Goal: Feedback & Contribution: Leave review/rating

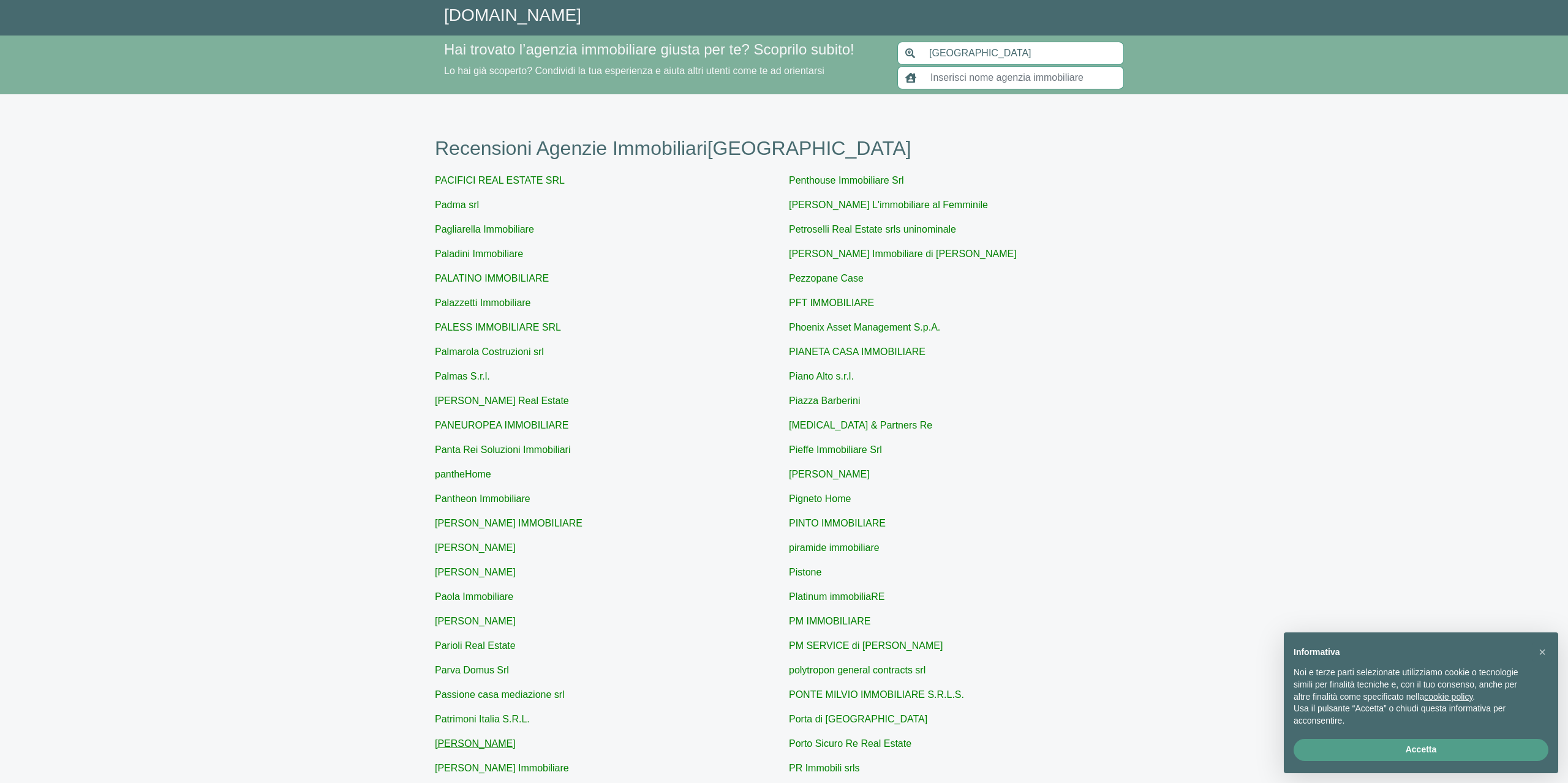
click at [483, 741] on link "[PERSON_NAME]" at bounding box center [475, 743] width 81 height 11
type input "[PERSON_NAME]"
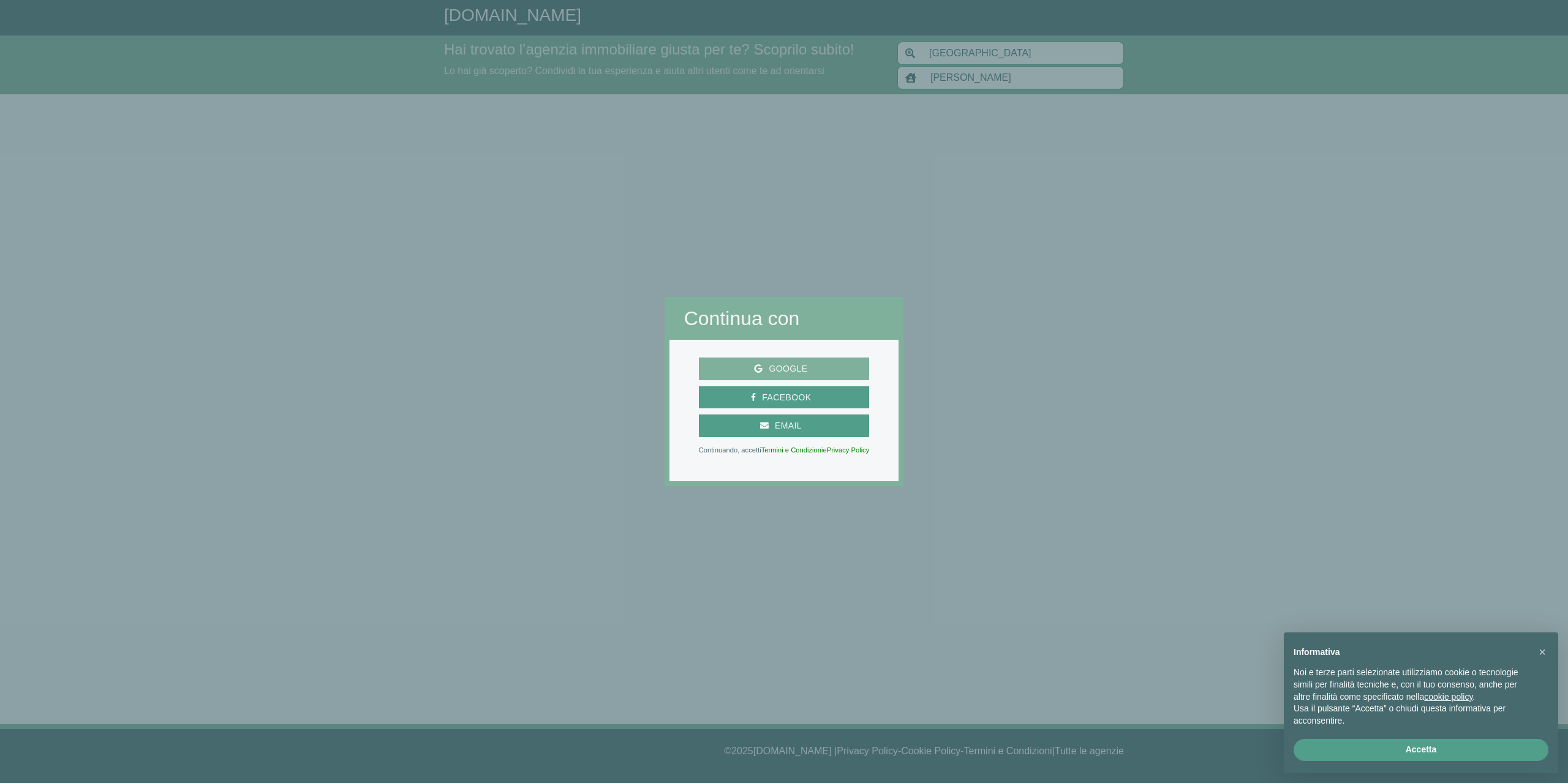
click at [787, 364] on span "Google" at bounding box center [788, 369] width 51 height 15
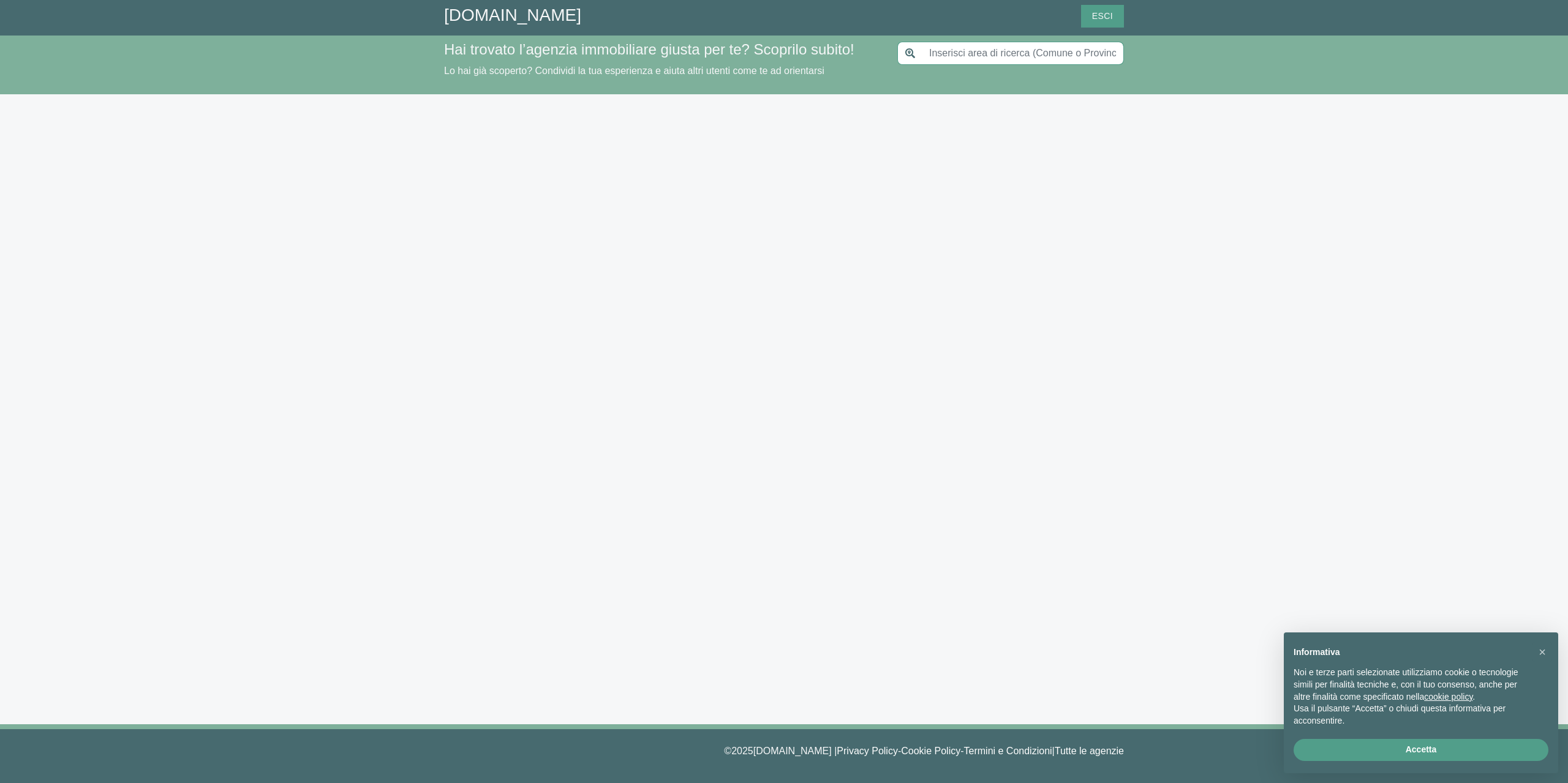
type input "[GEOGRAPHIC_DATA]"
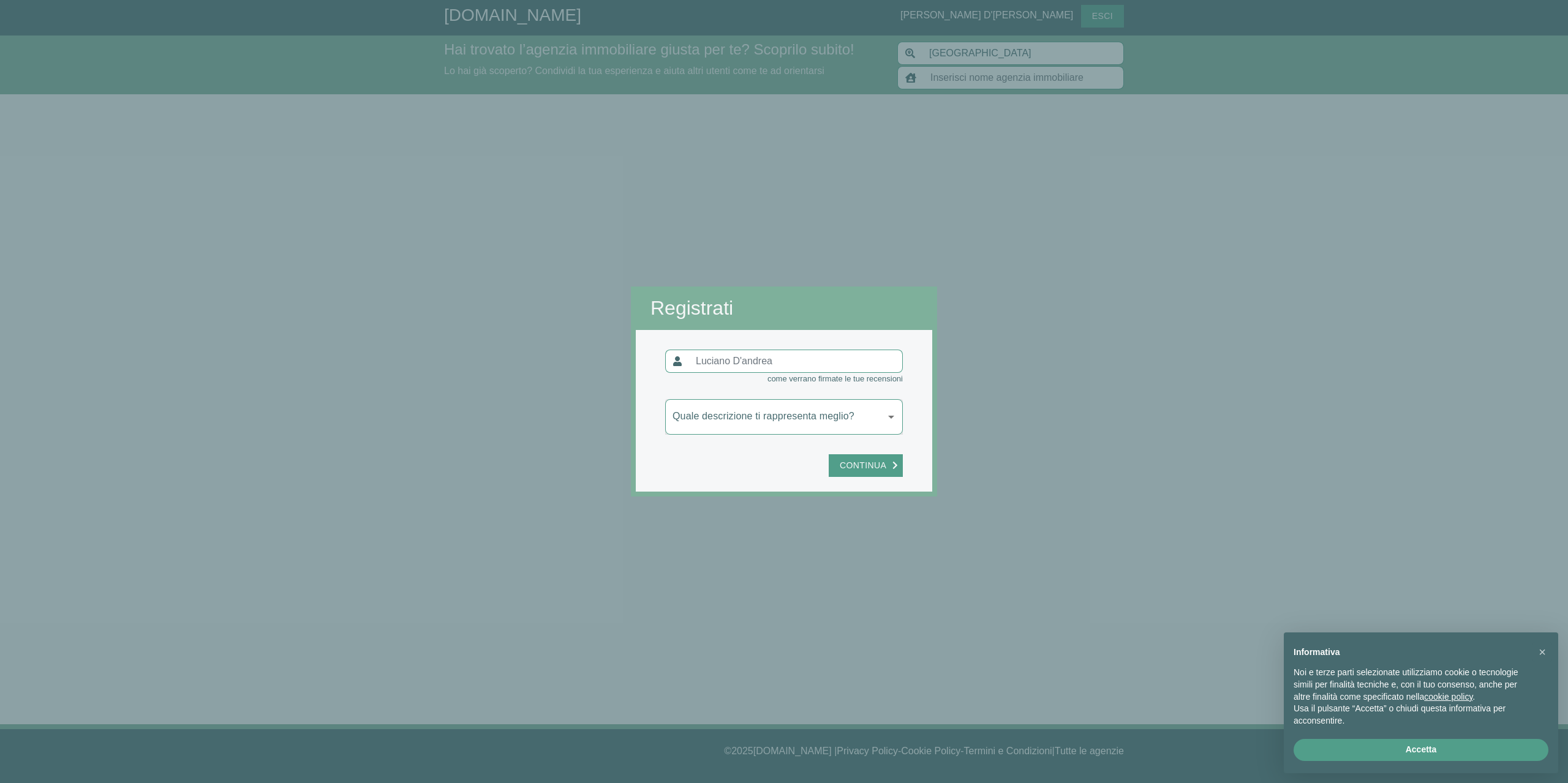
type input "[PERSON_NAME]"
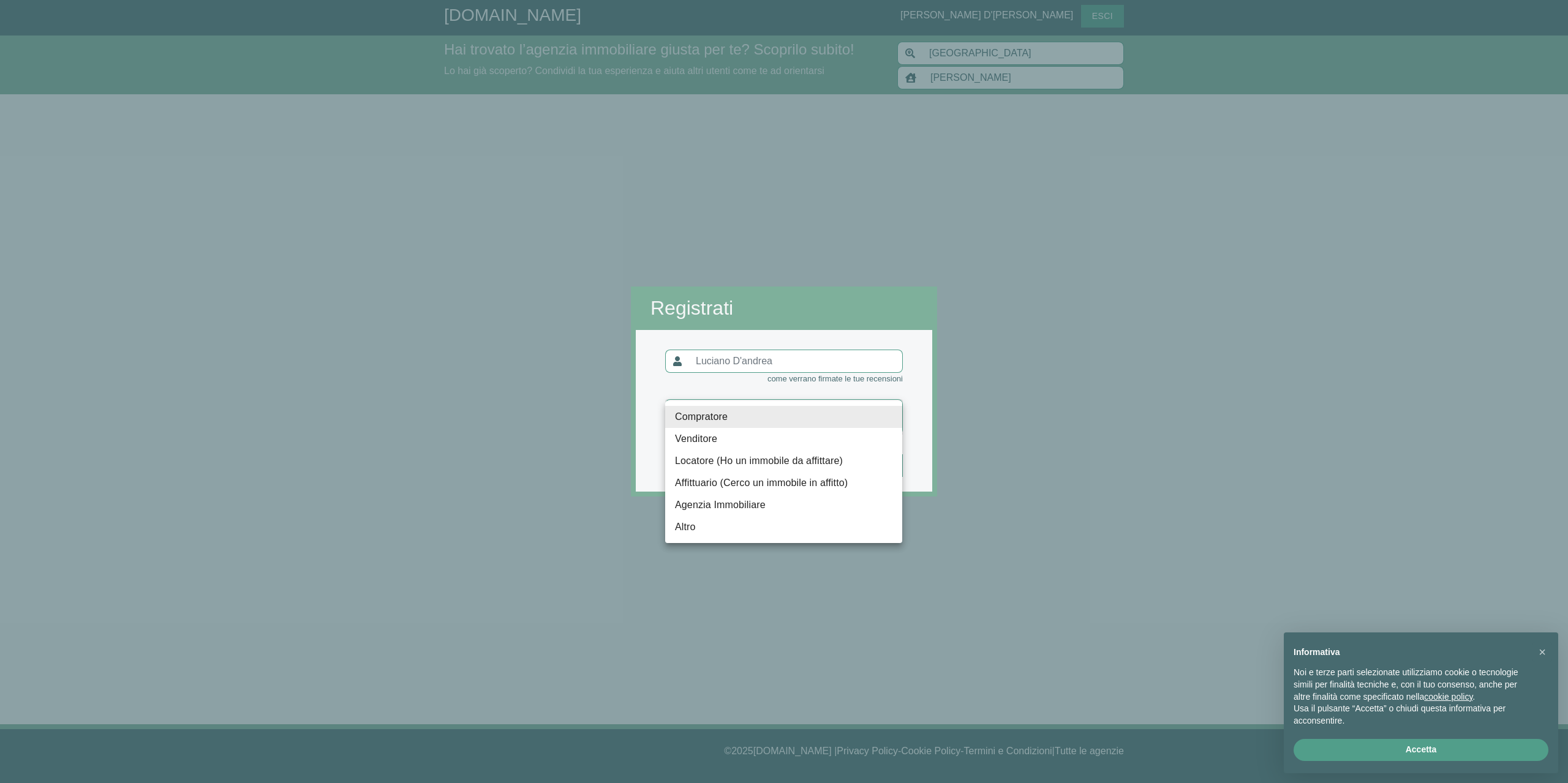
click at [887, 415] on body "[DOMAIN_NAME] [PERSON_NAME] D'[PERSON_NAME] Hai trovato l’agenzia immobiliare g…" at bounding box center [784, 392] width 1568 height 783
click at [713, 416] on li "Compratore" at bounding box center [783, 416] width 237 height 22
type input "compratore"
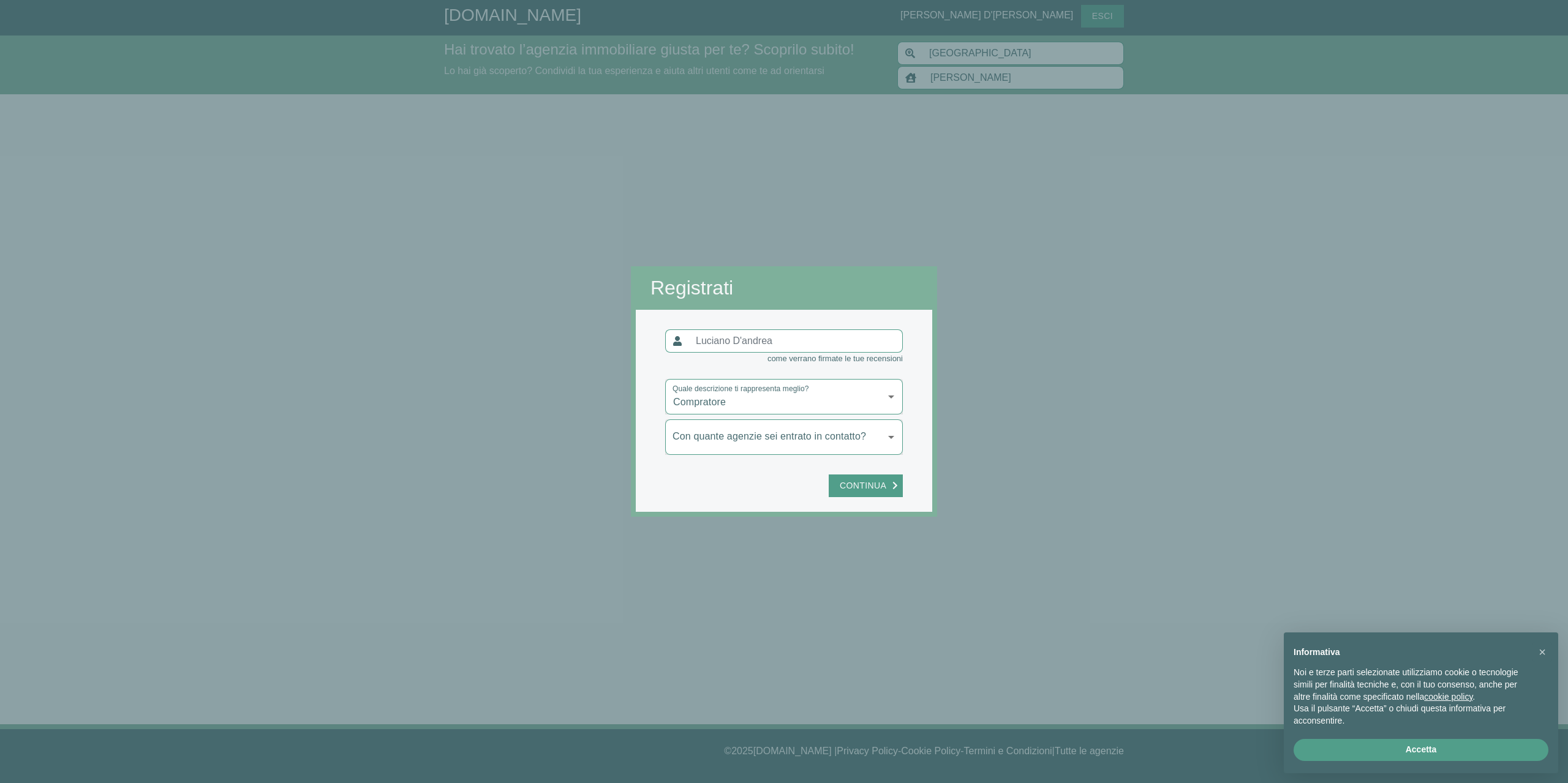
click at [893, 439] on body "[DOMAIN_NAME] [PERSON_NAME] D'[PERSON_NAME] Hai trovato l’agenzia immobiliare g…" at bounding box center [784, 392] width 1568 height 783
click at [846, 482] on li "Sono entrato in contatto con più di una" at bounding box center [783, 481] width 237 height 22
type input "più"
click at [871, 484] on span "Continua" at bounding box center [863, 485] width 59 height 15
